Goal: Transaction & Acquisition: Download file/media

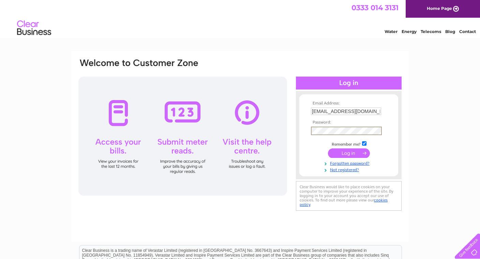
click at [349, 153] on input "submit" at bounding box center [349, 153] width 42 height 10
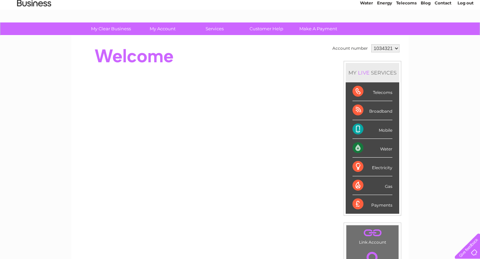
scroll to position [29, 0]
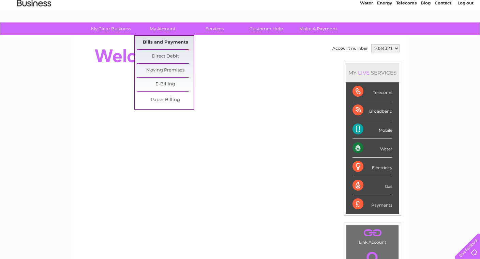
click at [159, 39] on link "Bills and Payments" at bounding box center [165, 43] width 56 height 14
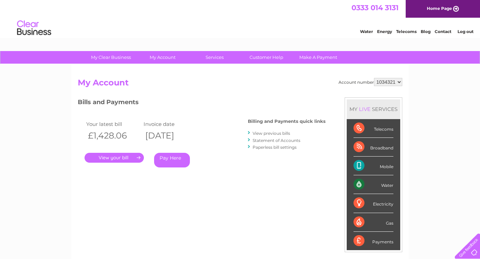
click at [111, 156] on link "." at bounding box center [113, 158] width 59 height 10
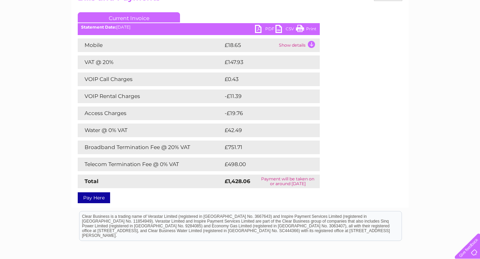
scroll to position [87, 0]
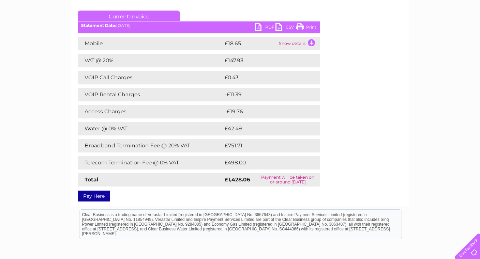
click at [231, 144] on td "£751.71" at bounding box center [264, 146] width 83 height 14
click at [170, 147] on td "Broadband Termination Fee @ 20% VAT" at bounding box center [150, 146] width 145 height 14
click at [312, 42] on td "Show details" at bounding box center [298, 44] width 43 height 14
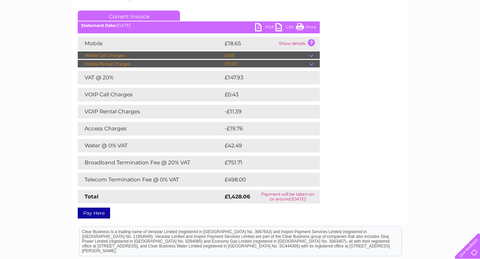
click at [311, 41] on td "Show details" at bounding box center [298, 44] width 43 height 14
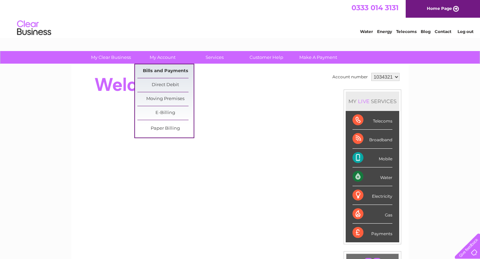
click at [166, 69] on link "Bills and Payments" at bounding box center [165, 71] width 56 height 14
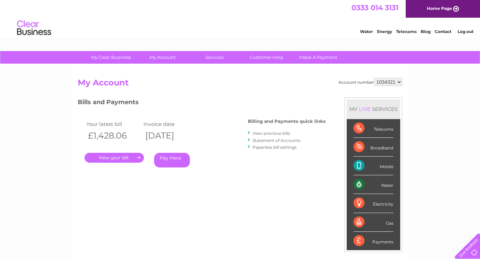
click at [119, 157] on link "." at bounding box center [113, 158] width 59 height 10
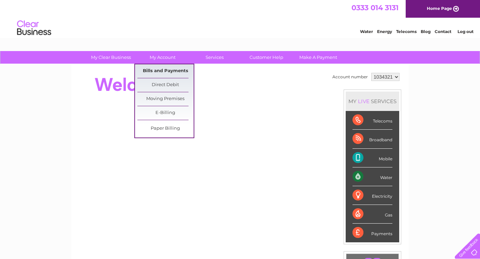
click at [161, 70] on link "Bills and Payments" at bounding box center [165, 71] width 56 height 14
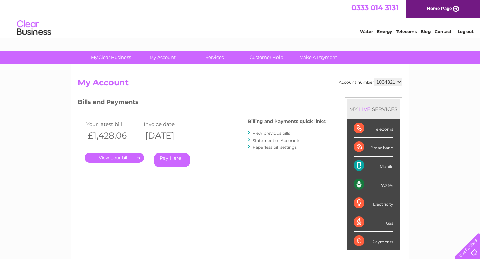
click at [114, 156] on link "." at bounding box center [113, 158] width 59 height 10
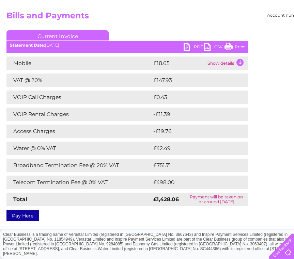
scroll to position [65, 0]
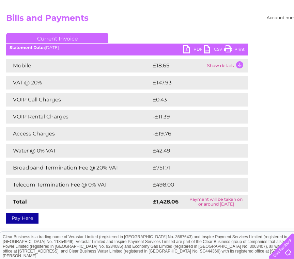
click at [184, 48] on link "PDF" at bounding box center [193, 50] width 20 height 10
